Goal: Information Seeking & Learning: Learn about a topic

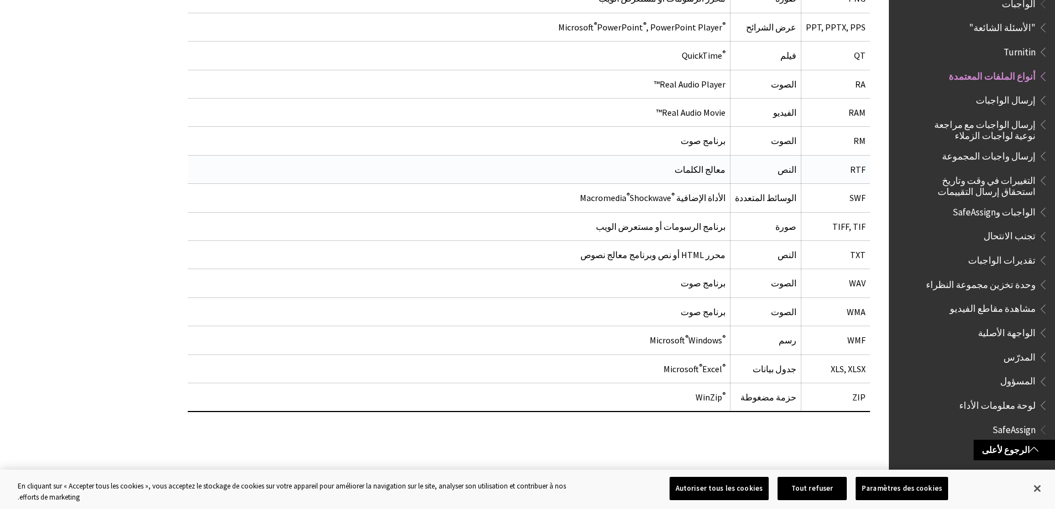
scroll to position [983, 0]
